Goal: Book appointment/travel/reservation

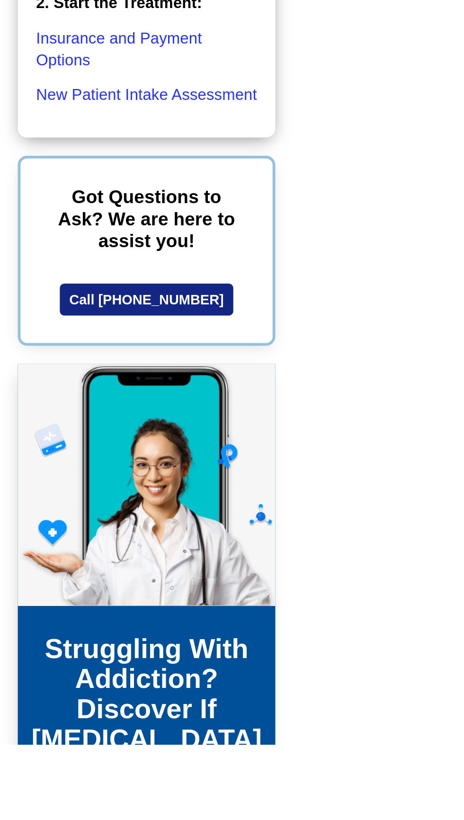
scroll to position [3482, 0]
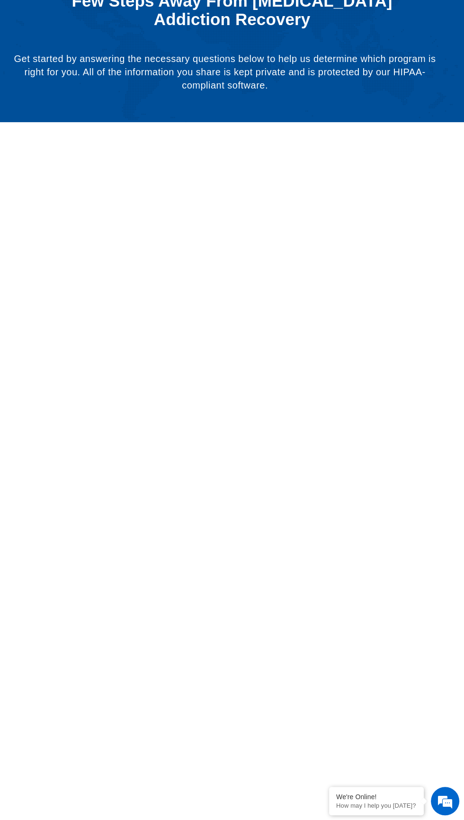
scroll to position [243, 0]
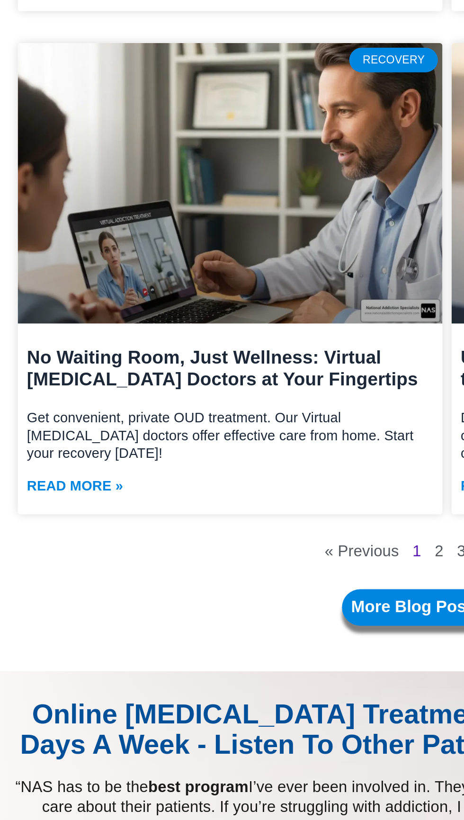
scroll to position [3560, 0]
